Goal: Task Accomplishment & Management: Manage account settings

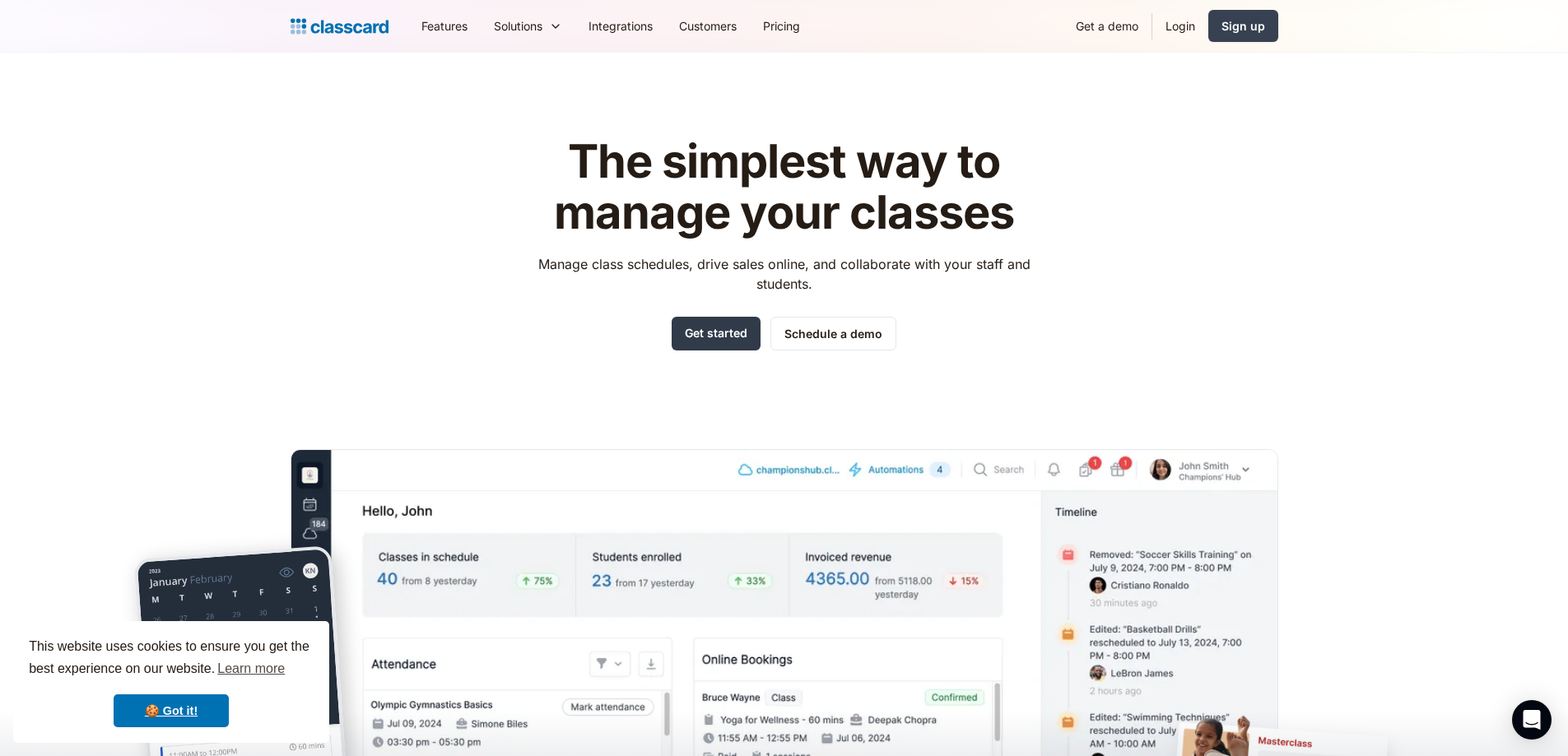
click at [725, 348] on link "Get started" at bounding box center [716, 334] width 89 height 34
click at [1183, 31] on link "Login" at bounding box center [1181, 26] width 56 height 37
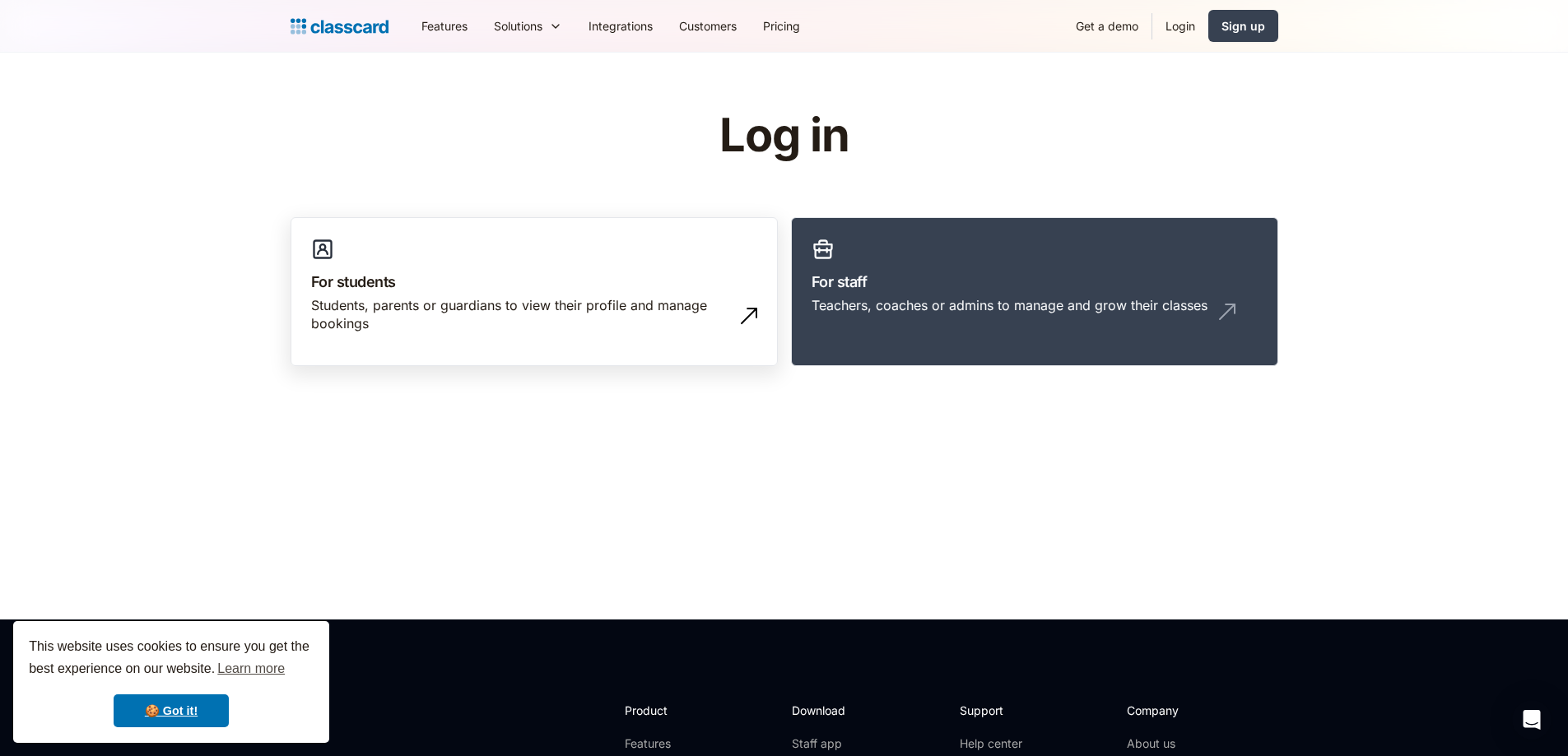
click at [599, 348] on link "For students Students, parents or guardians to view their profile and manage bo…" at bounding box center [534, 292] width 488 height 150
click at [498, 256] on link "For students Students, parents or guardians to view their profile and manage bo…" at bounding box center [534, 292] width 488 height 150
click at [469, 302] on div "Students, parents or guardians to view their profile and manage bookings" at bounding box center [518, 315] width 413 height 37
click at [436, 325] on div "Students, parents or guardians to view their profile and manage bookings" at bounding box center [518, 315] width 413 height 37
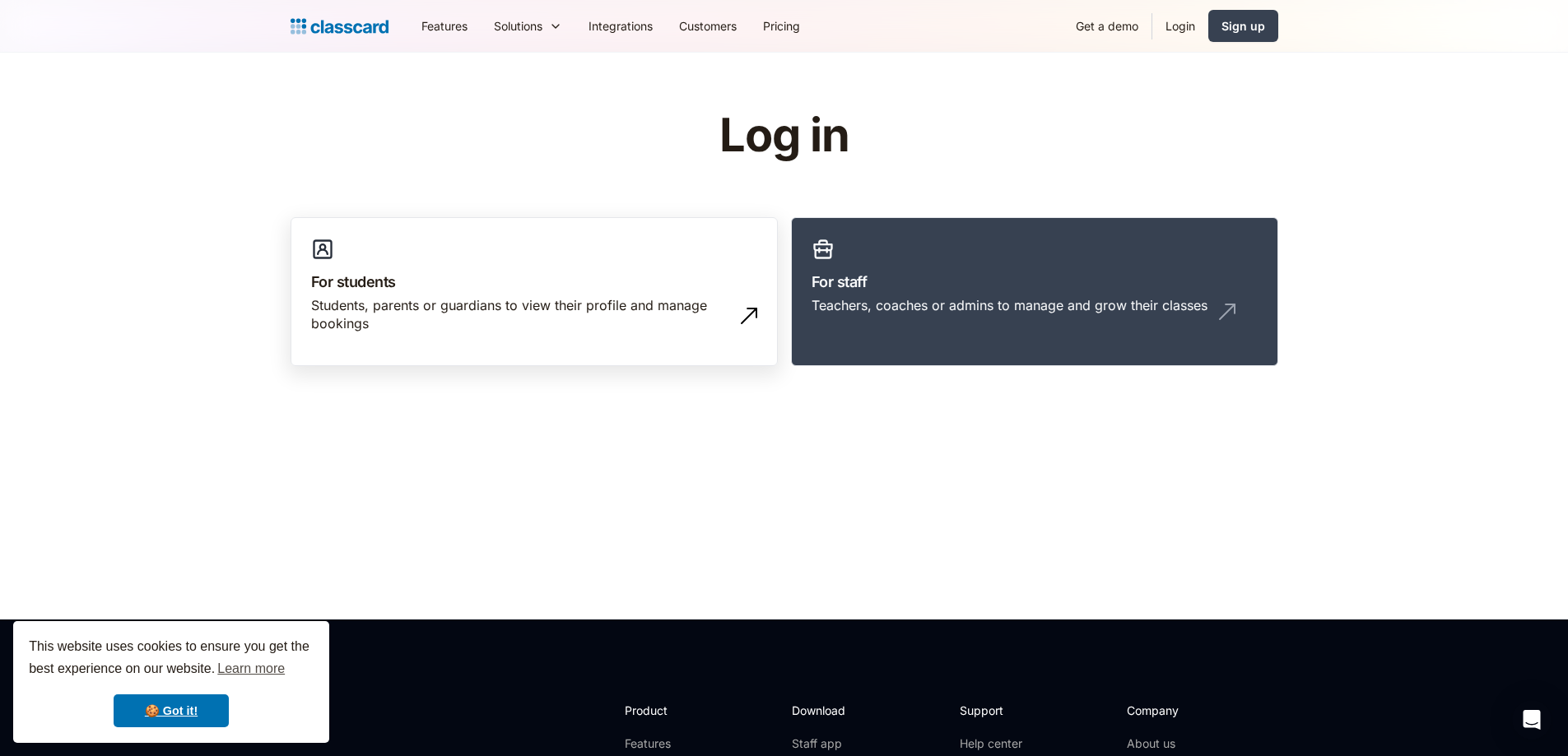
click at [436, 325] on div "Students, parents or guardians to view their profile and manage bookings" at bounding box center [518, 315] width 413 height 37
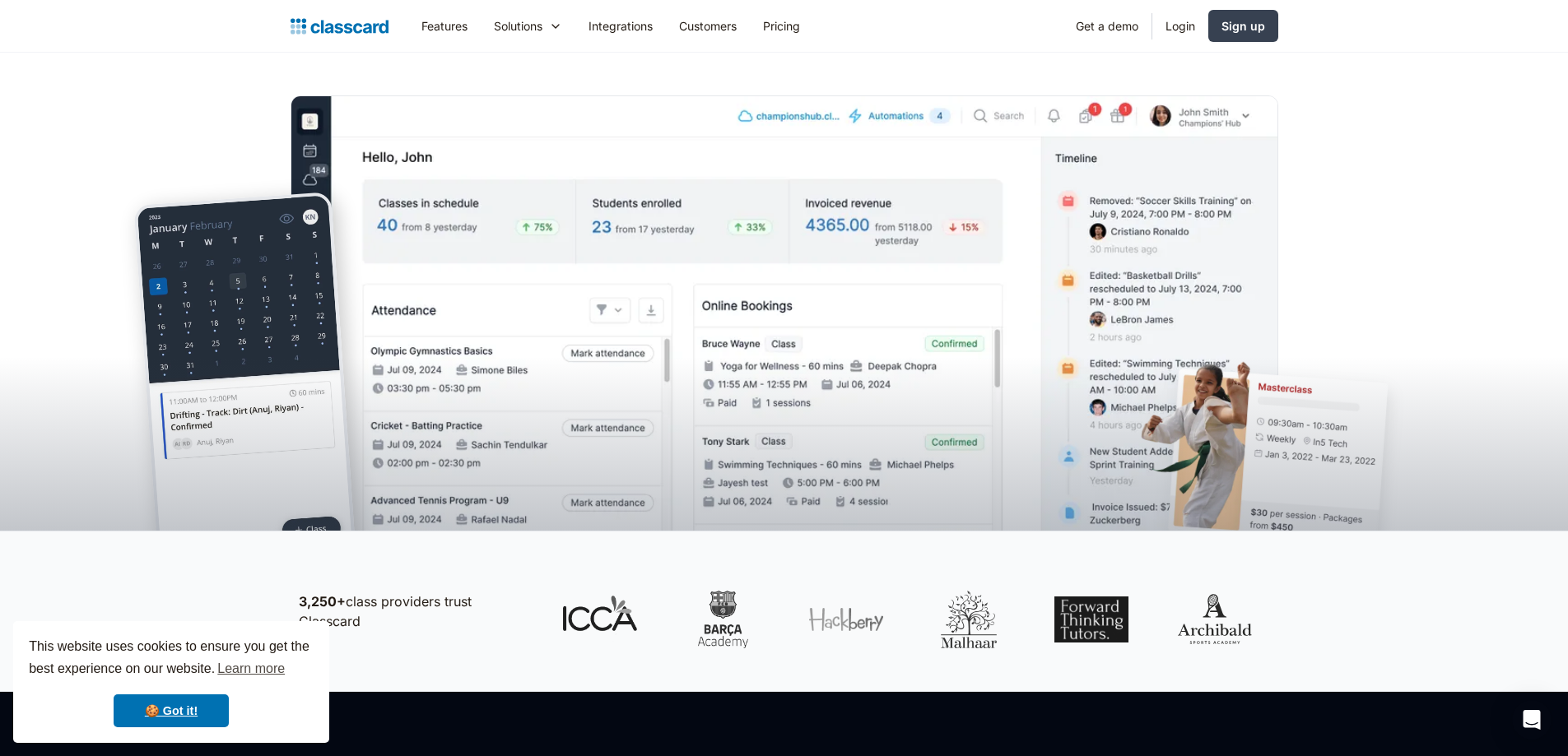
scroll to position [247, 0]
